Goal: Book appointment/travel/reservation

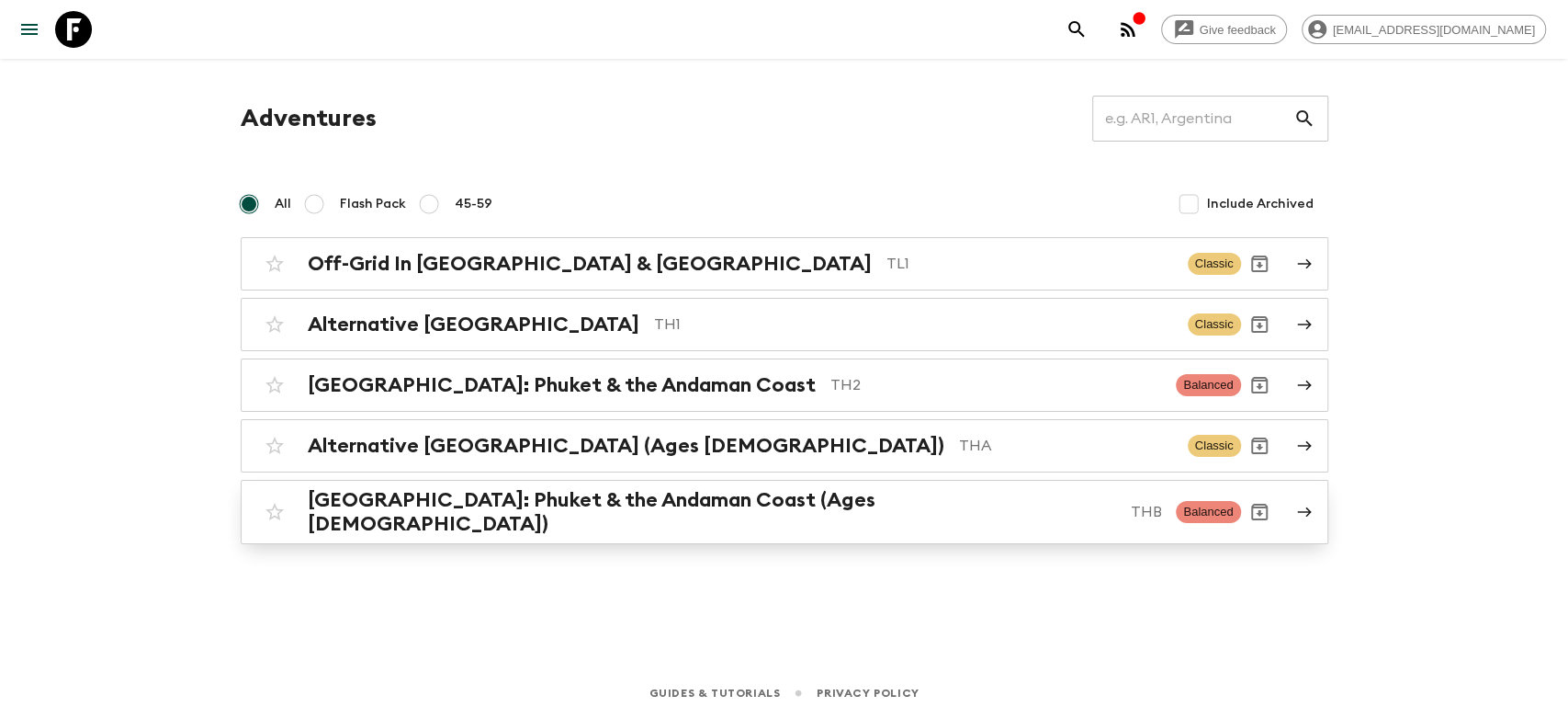
drag, startPoint x: 314, startPoint y: 588, endPoint x: 369, endPoint y: 509, distance: 96.3
click at [316, 585] on div "Adventures ​ All Flash Pack 45-59 Include Archived Off-Grid In [GEOGRAPHIC_DATA…" at bounding box center [784, 338] width 1176 height 558
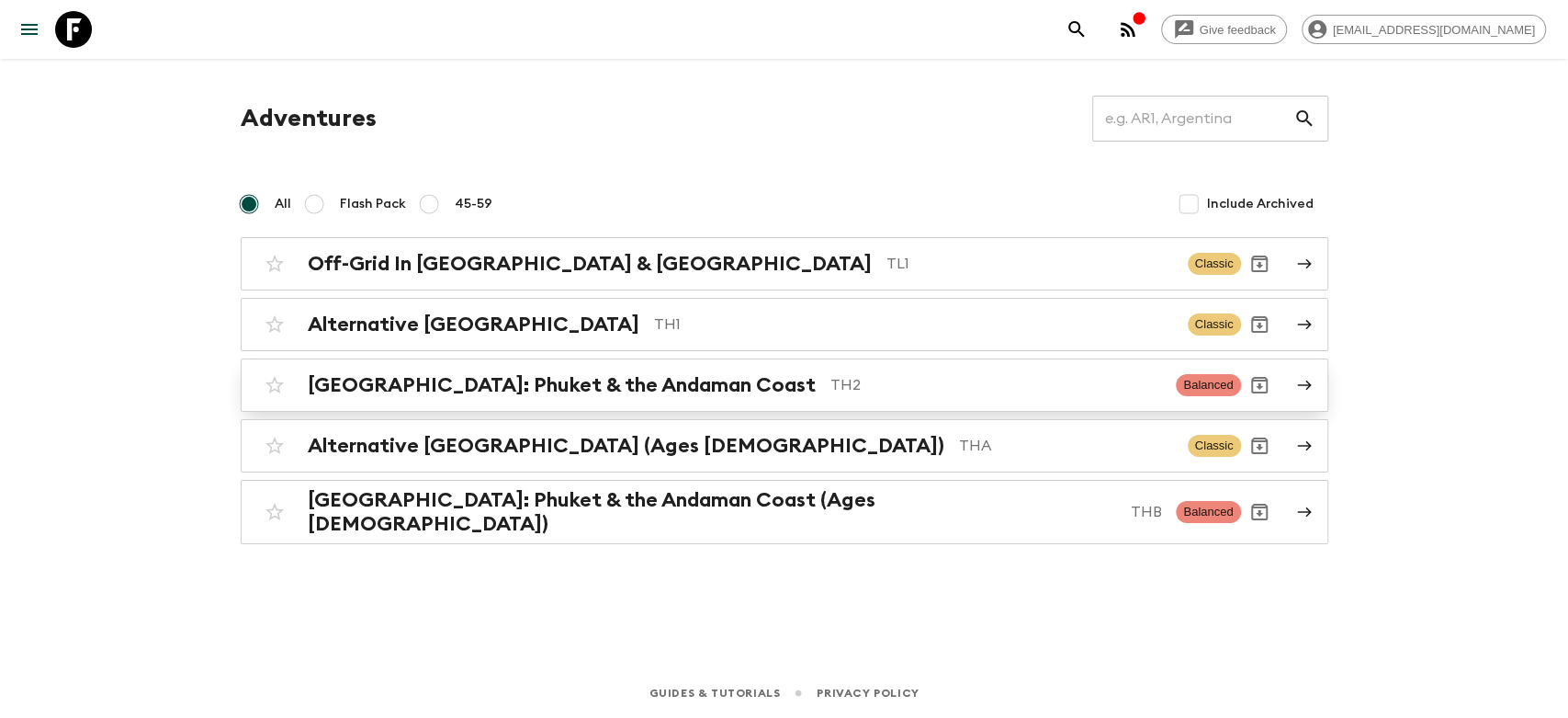
click at [452, 380] on h2 "[GEOGRAPHIC_DATA]: Phuket & the Andaman Coast" at bounding box center [562, 385] width 508 height 24
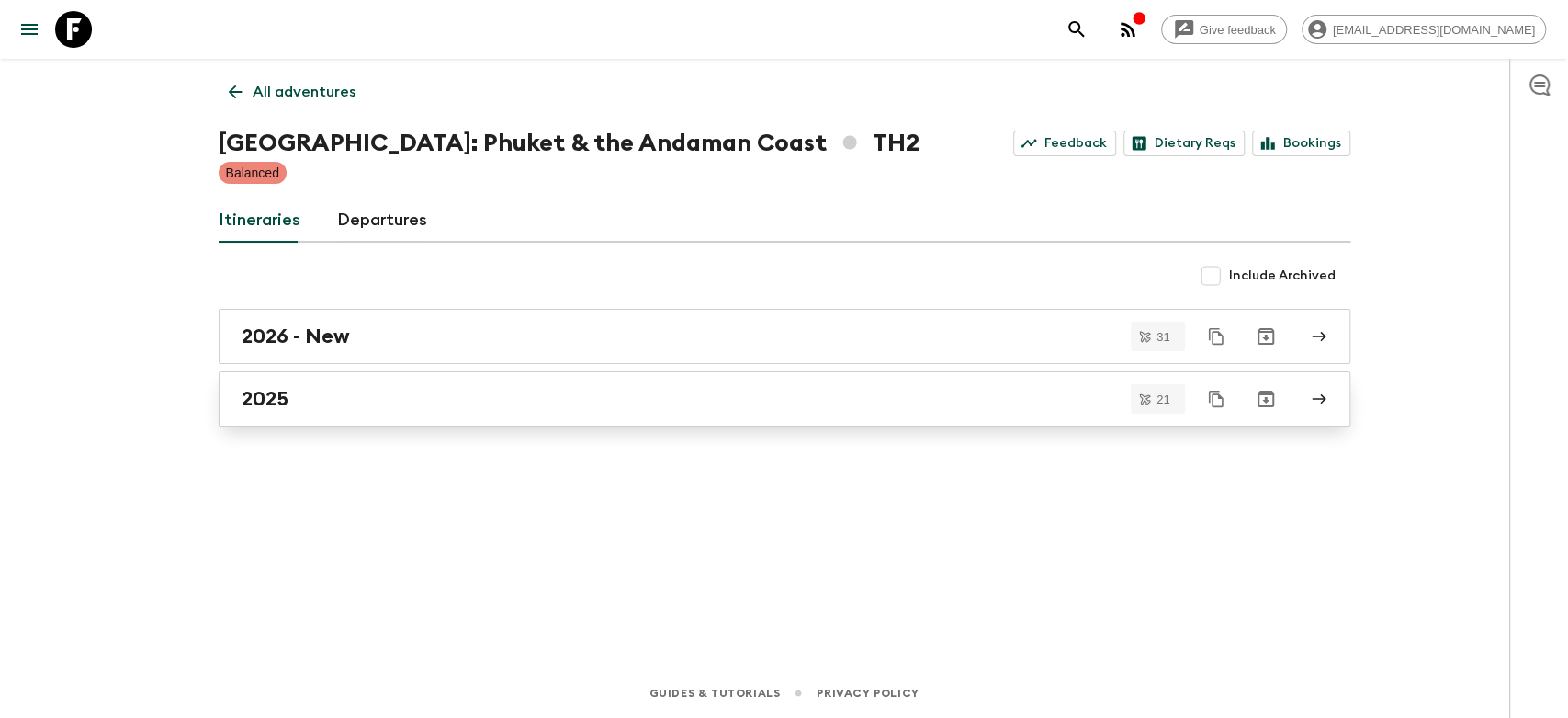
click at [336, 385] on link "2025" at bounding box center [784, 399] width 1132 height 55
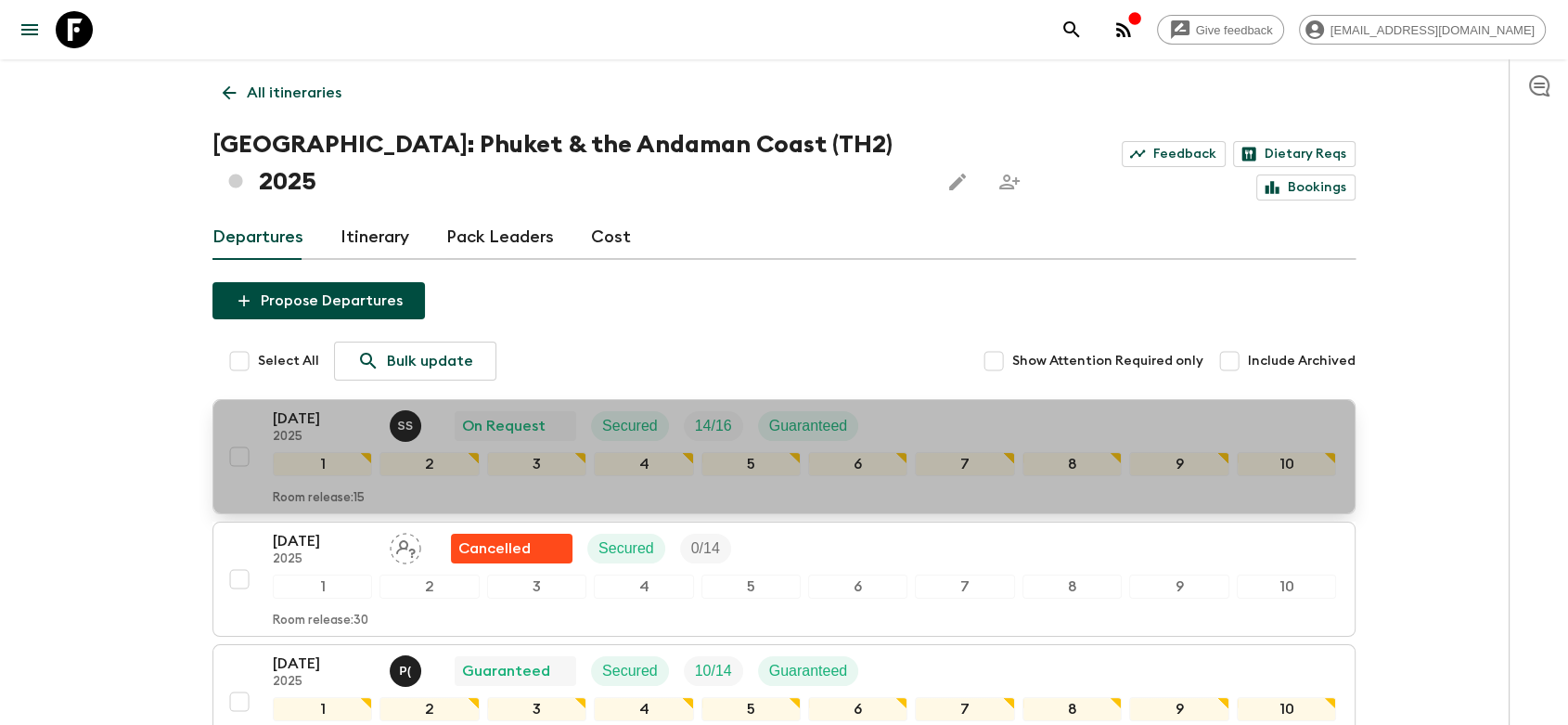
click at [928, 408] on div "[DATE] 2025 S S On Request Secured 14 / 16 Guaranteed" at bounding box center [805, 426] width 1063 height 38
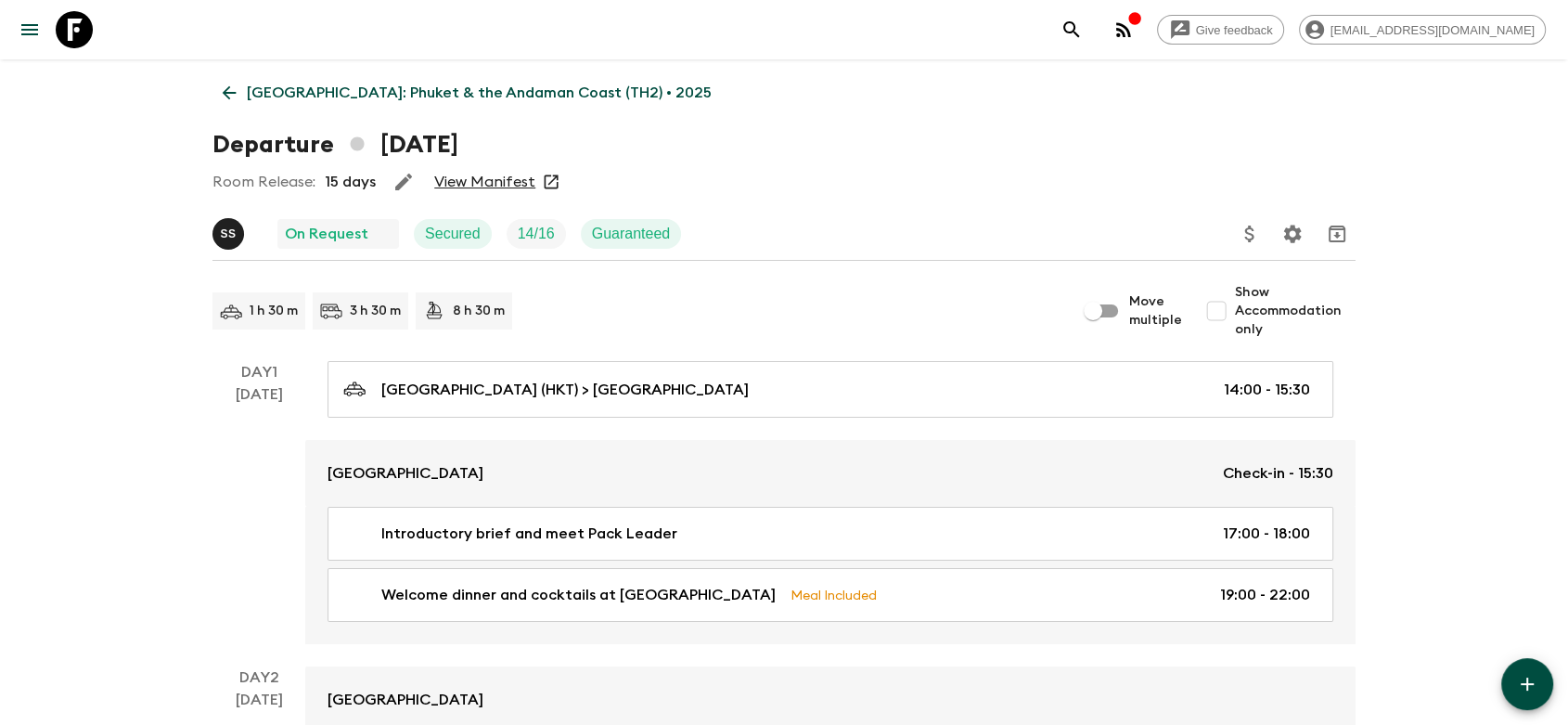
click at [492, 182] on link "View Manifest" at bounding box center [485, 181] width 101 height 18
